Goal: Navigation & Orientation: Find specific page/section

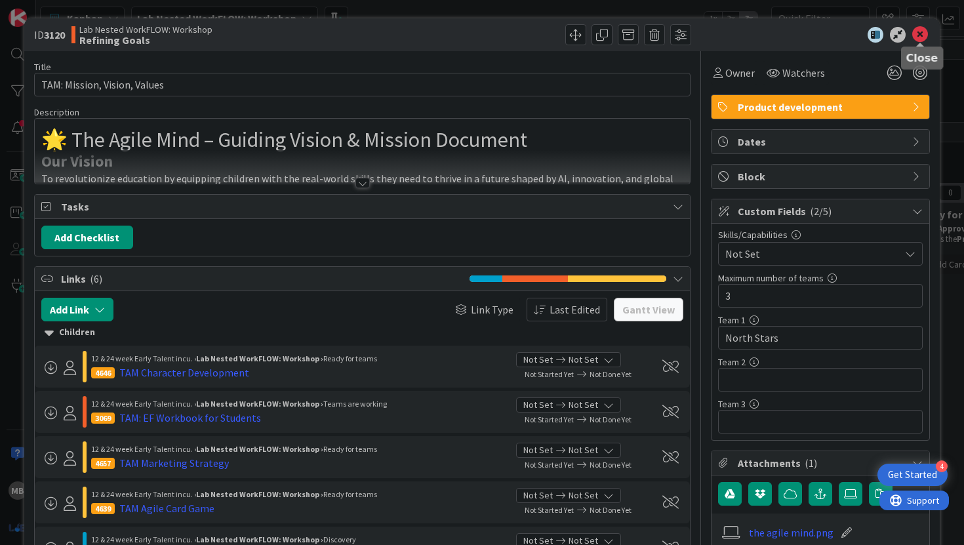
click at [924, 36] on icon at bounding box center [920, 35] width 16 height 16
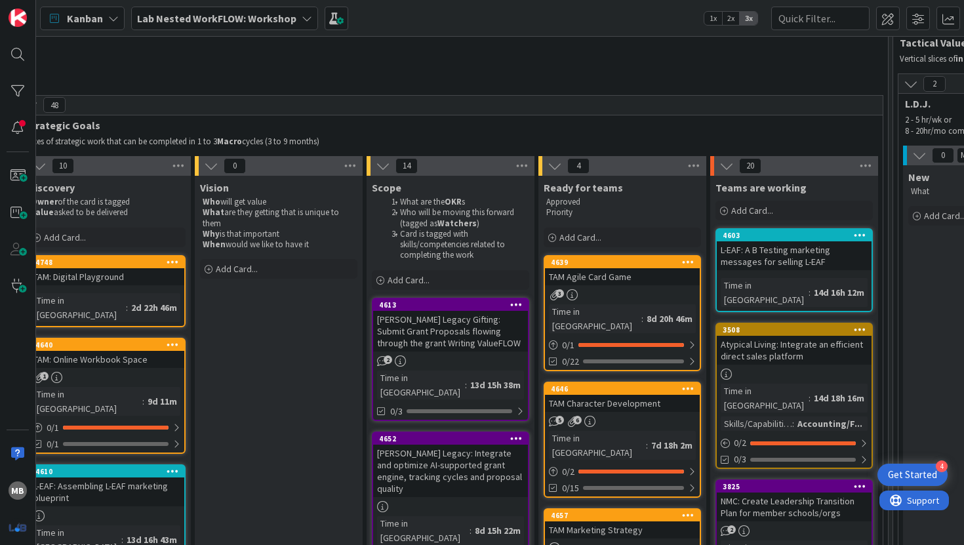
scroll to position [27, 1246]
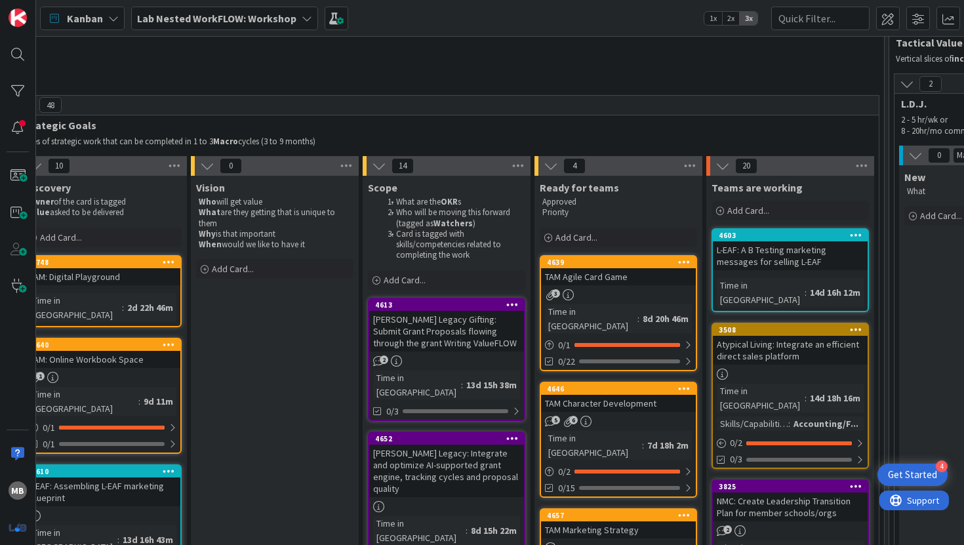
click at [602, 281] on div "TAM Agile Card Game" at bounding box center [618, 276] width 155 height 17
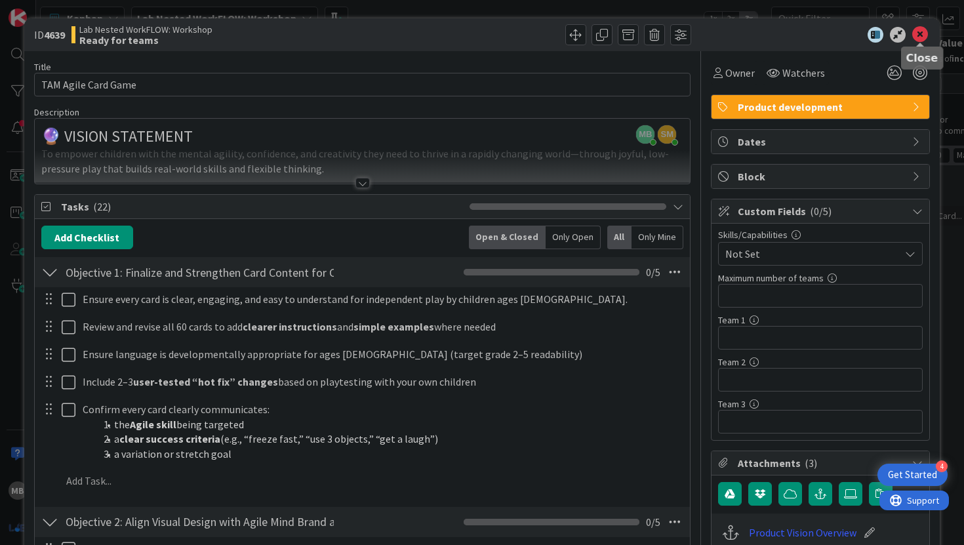
click at [918, 39] on icon at bounding box center [920, 35] width 16 height 16
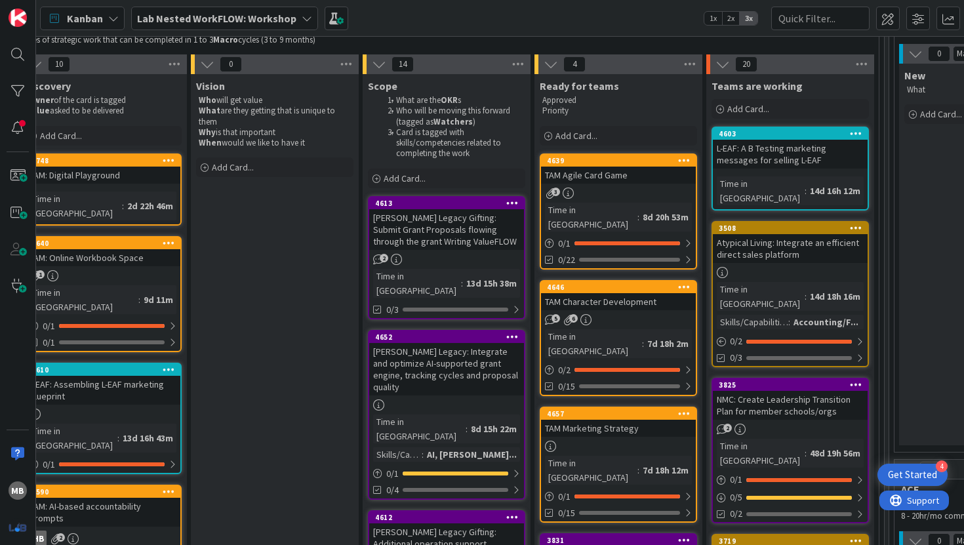
scroll to position [134, 1246]
